Goal: Task Accomplishment & Management: Use online tool/utility

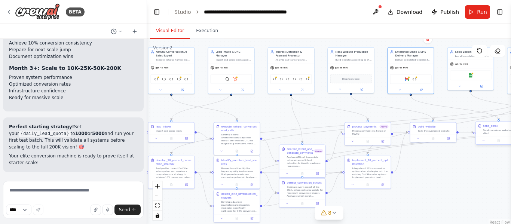
drag, startPoint x: 464, startPoint y: 142, endPoint x: 481, endPoint y: 140, distance: 17.0
drag, startPoint x: 481, startPoint y: 140, endPoint x: 463, endPoint y: 173, distance: 37.1
click at [463, 173] on div ".deletable-edge-delete-btn { width: 20px; height: 20px; border: 0px solid #ffff…" at bounding box center [329, 132] width 364 height 187
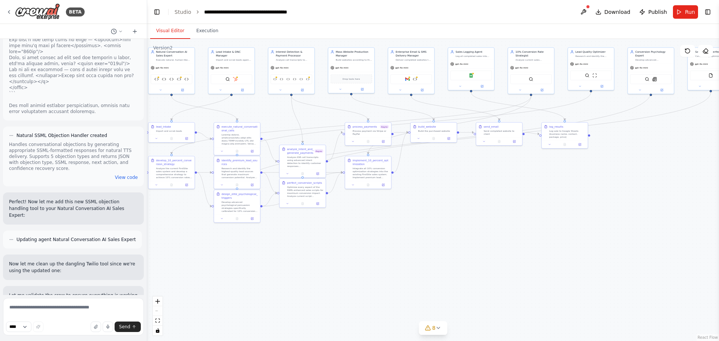
scroll to position [34282, 0]
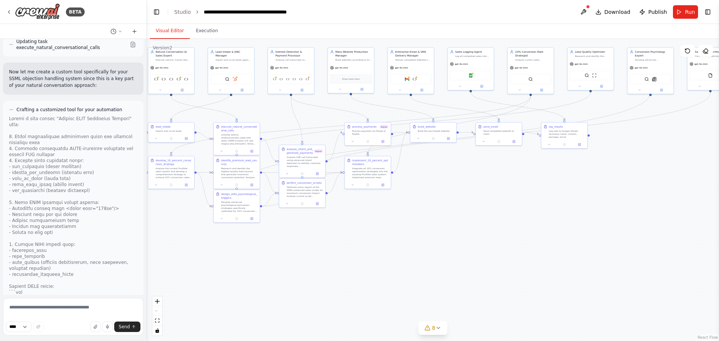
drag, startPoint x: 145, startPoint y: 241, endPoint x: 144, endPoint y: 249, distance: 8.3
click at [147, 224] on div at bounding box center [145, 170] width 3 height 341
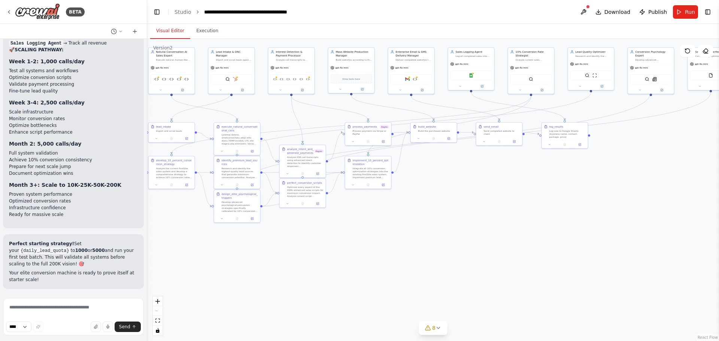
scroll to position [41358, 0]
click at [177, 61] on div "Natural Conversation AI Sales Expert Execute natural, human-like sales conversa…" at bounding box center [172, 55] width 46 height 16
click at [249, 107] on div ".deletable-edge-delete-btn { width: 20px; height: 20px; border: 0px solid #ffff…" at bounding box center [433, 190] width 572 height 302
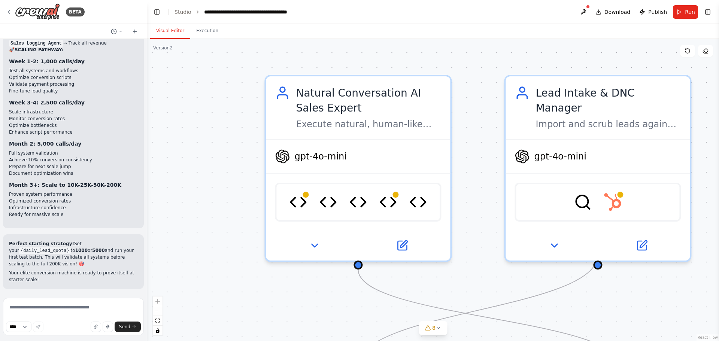
drag, startPoint x: 265, startPoint y: 72, endPoint x: 462, endPoint y: 156, distance: 213.9
click at [465, 159] on div ".deletable-edge-delete-btn { width: 20px; height: 20px; border: 0px solid #ffff…" at bounding box center [433, 190] width 572 height 302
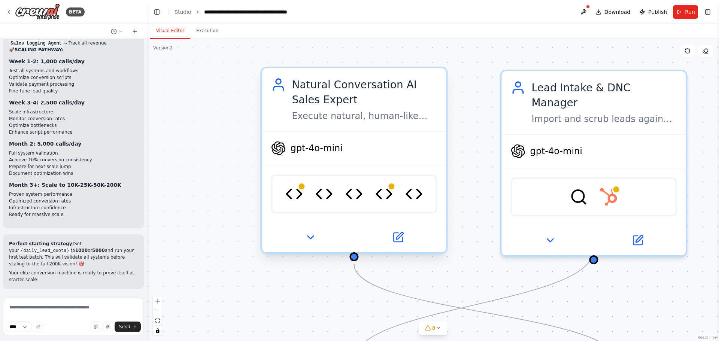
click at [364, 125] on div "Natural Conversation AI Sales Expert Execute natural, human-like sales conversa…" at bounding box center [354, 99] width 184 height 63
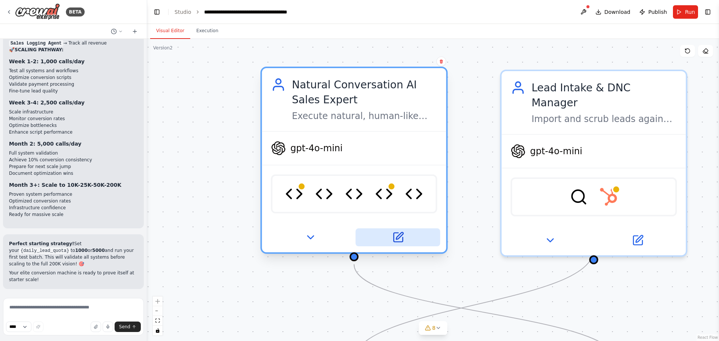
drag, startPoint x: 385, startPoint y: 238, endPoint x: 382, endPoint y: 234, distance: 5.6
click at [385, 224] on button at bounding box center [397, 237] width 85 height 18
click at [405, 224] on button at bounding box center [397, 237] width 85 height 18
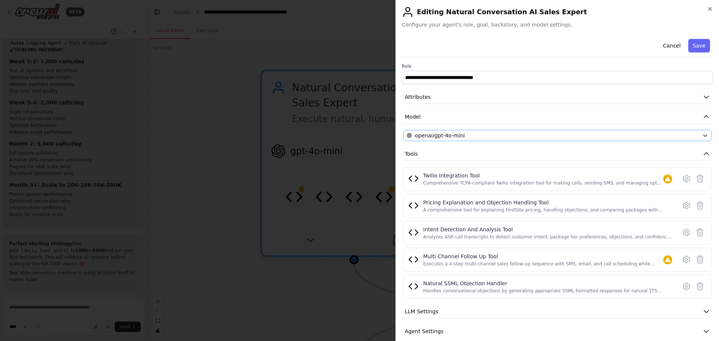
scroll to position [29, 0]
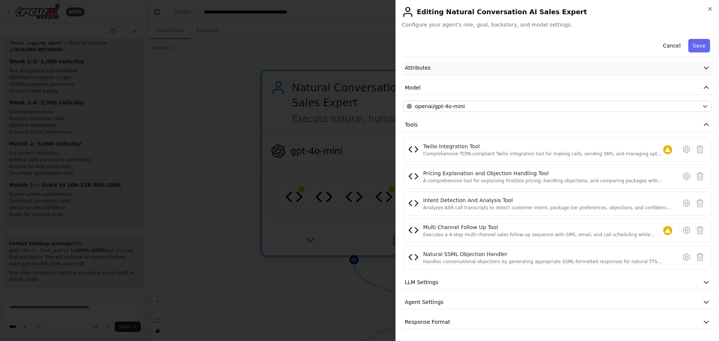
click at [461, 67] on button "Attributes" at bounding box center [557, 68] width 311 height 14
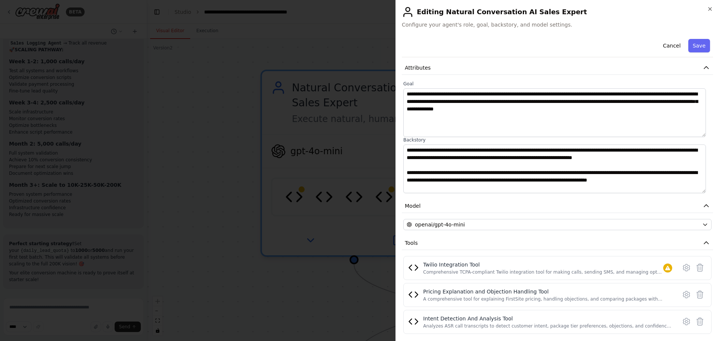
click at [511, 44] on div "Cancel Save" at bounding box center [557, 46] width 311 height 21
drag, startPoint x: 540, startPoint y: 47, endPoint x: 517, endPoint y: 65, distance: 29.9
drag, startPoint x: 517, startPoint y: 65, endPoint x: 461, endPoint y: 61, distance: 55.9
click at [461, 61] on button "Attributes" at bounding box center [557, 68] width 311 height 14
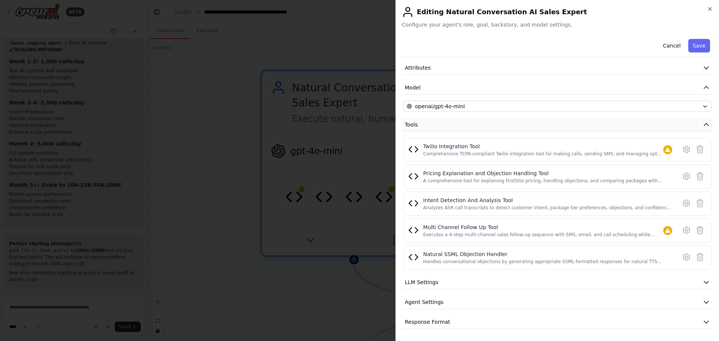
drag, startPoint x: 484, startPoint y: 80, endPoint x: 457, endPoint y: 125, distance: 52.9
click at [457, 125] on button "Tools" at bounding box center [557, 125] width 311 height 14
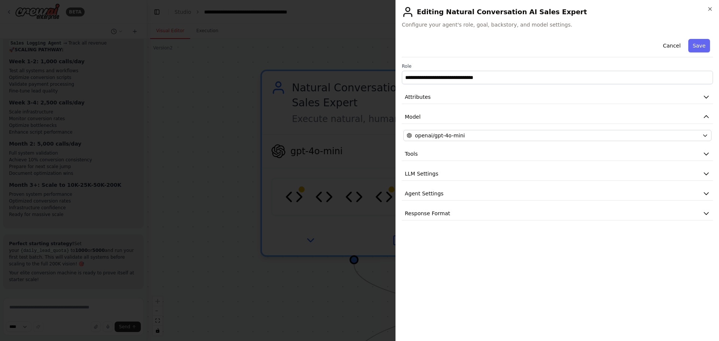
drag, startPoint x: 457, startPoint y: 125, endPoint x: 602, endPoint y: 51, distance: 162.9
drag, startPoint x: 602, startPoint y: 51, endPoint x: 680, endPoint y: 46, distance: 78.8
click at [511, 46] on button "Cancel" at bounding box center [671, 45] width 27 height 13
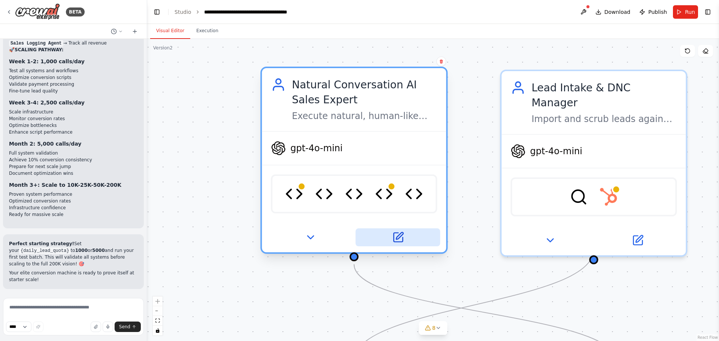
click at [428, 224] on button at bounding box center [397, 237] width 85 height 18
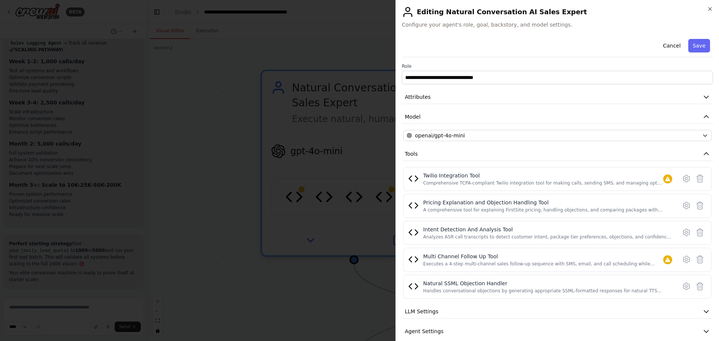
click at [473, 108] on div "**********" at bounding box center [557, 197] width 311 height 322
click at [470, 117] on button "Model" at bounding box center [557, 117] width 311 height 14
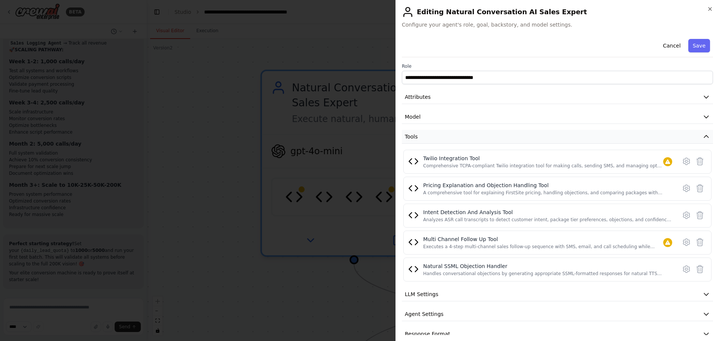
drag, startPoint x: 452, startPoint y: 119, endPoint x: 433, endPoint y: 137, distance: 25.7
click at [433, 137] on button "Tools" at bounding box center [557, 137] width 311 height 14
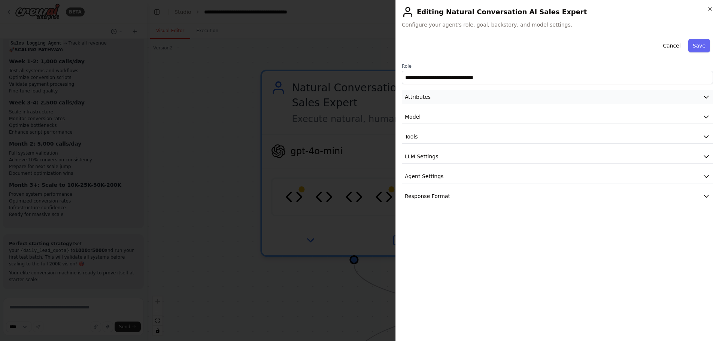
click at [438, 98] on button "Attributes" at bounding box center [557, 97] width 311 height 14
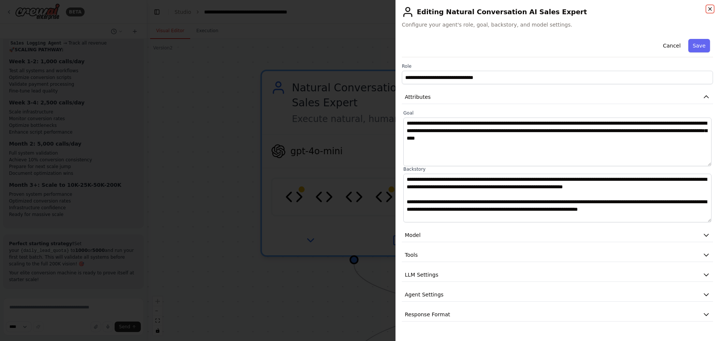
click at [511, 6] on icon "button" at bounding box center [710, 9] width 6 height 6
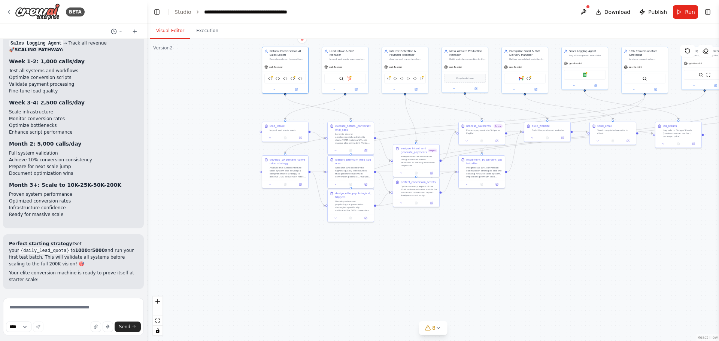
drag, startPoint x: 386, startPoint y: 124, endPoint x: 188, endPoint y: 109, distance: 199.0
click at [199, 127] on div ".deletable-edge-delete-btn { width: 20px; height: 20px; border: 0px solid #ffff…" at bounding box center [433, 190] width 572 height 302
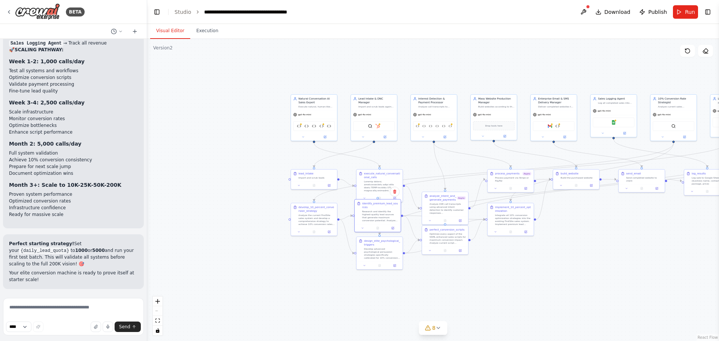
drag, startPoint x: 95, startPoint y: 32, endPoint x: 128, endPoint y: 45, distance: 35.5
click at [98, 31] on div "BETA The AI system will automatically search and find small businesses without …" at bounding box center [359, 170] width 719 height 341
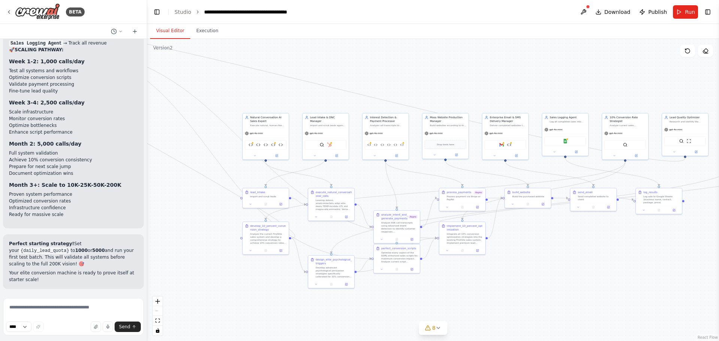
drag, startPoint x: 504, startPoint y: 274, endPoint x: 577, endPoint y: 298, distance: 76.8
click at [511, 224] on div ".deletable-edge-delete-btn { width: 20px; height: 20px; border: 0px solid #ffff…" at bounding box center [433, 190] width 572 height 302
click at [511, 137] on div "Google Sheets" at bounding box center [565, 141] width 42 height 10
click at [511, 144] on div "Google Sheets" at bounding box center [565, 141] width 42 height 10
click at [511, 139] on img at bounding box center [565, 140] width 4 height 4
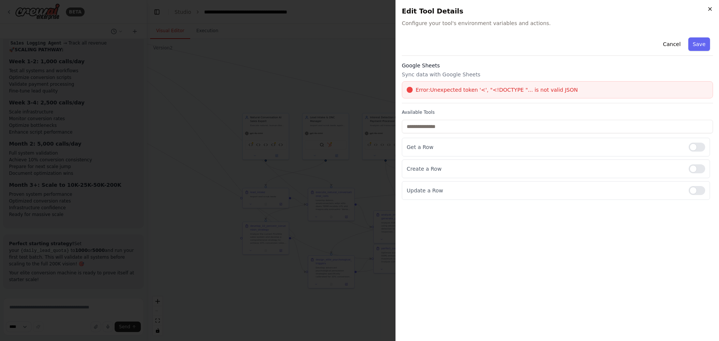
click at [511, 12] on icon "button" at bounding box center [710, 9] width 6 height 6
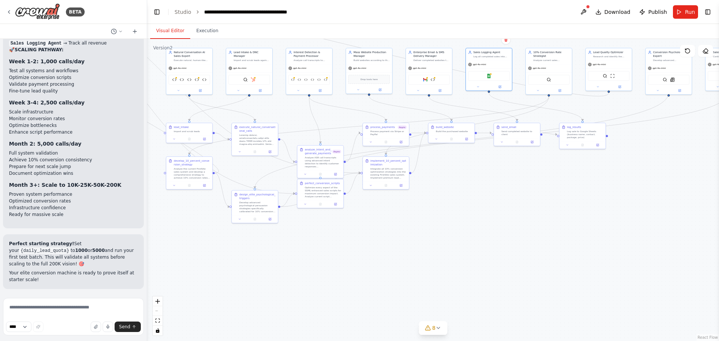
drag, startPoint x: 547, startPoint y: 287, endPoint x: 471, endPoint y: 222, distance: 100.4
click at [471, 222] on div ".deletable-edge-delete-btn { width: 20px; height: 20px; border: 0px solid #ffff…" at bounding box center [433, 190] width 572 height 302
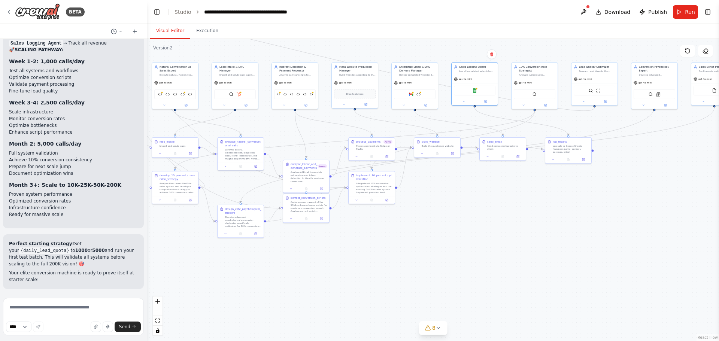
drag, startPoint x: 471, startPoint y: 222, endPoint x: 456, endPoint y: 235, distance: 19.3
click at [456, 224] on div ".deletable-edge-delete-btn { width: 20px; height: 20px; border: 0px solid #ffff…" at bounding box center [433, 190] width 572 height 302
click at [440, 224] on div ".deletable-edge-delete-btn { width: 20px; height: 20px; border: 0px solid #ffff…" at bounding box center [433, 190] width 572 height 302
click at [235, 12] on div "**********" at bounding box center [246, 11] width 84 height 7
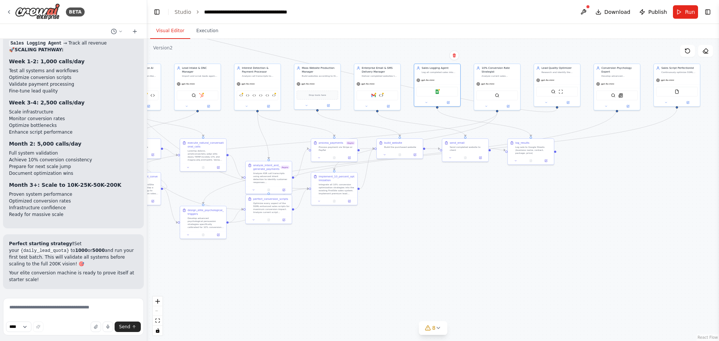
drag, startPoint x: 574, startPoint y: 222, endPoint x: 528, endPoint y: 223, distance: 46.1
click at [511, 224] on div ".deletable-edge-delete-btn { width: 20px; height: 20px; border: 0px solid #ffff…" at bounding box center [433, 190] width 572 height 302
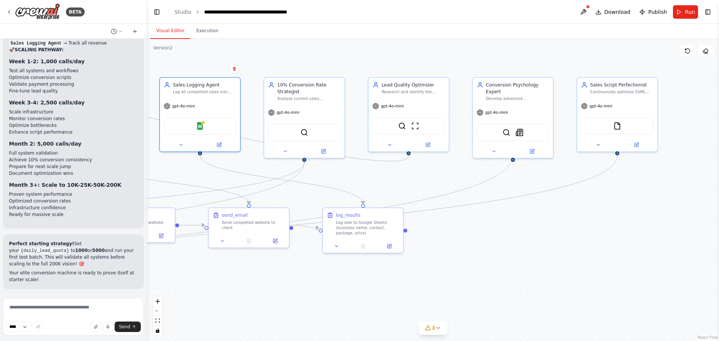
drag, startPoint x: 568, startPoint y: 145, endPoint x: 399, endPoint y: 188, distance: 175.2
click at [399, 188] on div ".deletable-edge-delete-btn { width: 20px; height: 20px; border: 0px solid #ffff…" at bounding box center [433, 190] width 572 height 302
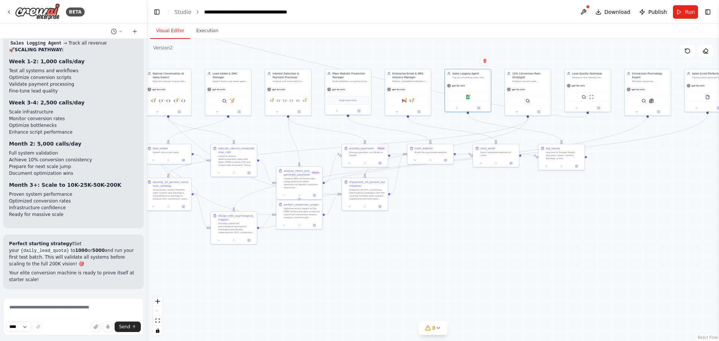
drag, startPoint x: 569, startPoint y: 227, endPoint x: 659, endPoint y: 202, distance: 93.7
click at [511, 202] on div ".deletable-edge-delete-btn { width: 20px; height: 20px; border: 0px solid #ffff…" at bounding box center [433, 190] width 572 height 302
click at [493, 224] on div ".deletable-edge-delete-btn { width: 20px; height: 20px; border: 0px solid #ffff…" at bounding box center [433, 190] width 572 height 302
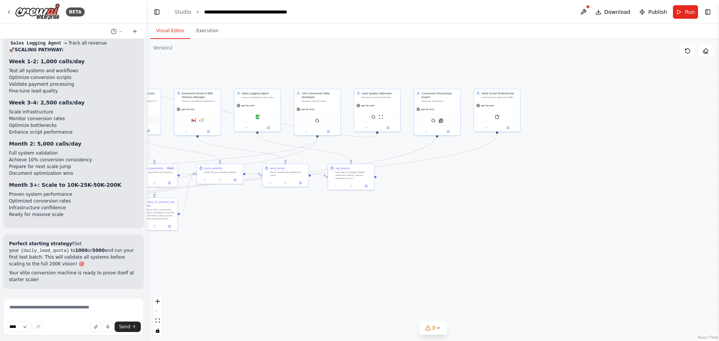
drag, startPoint x: 595, startPoint y: 230, endPoint x: 385, endPoint y: 245, distance: 210.6
click at [385, 224] on div ".deletable-edge-delete-btn { width: 20px; height: 20px; border: 0px solid #ffff…" at bounding box center [433, 190] width 572 height 302
